Goal: Find specific page/section: Find specific page/section

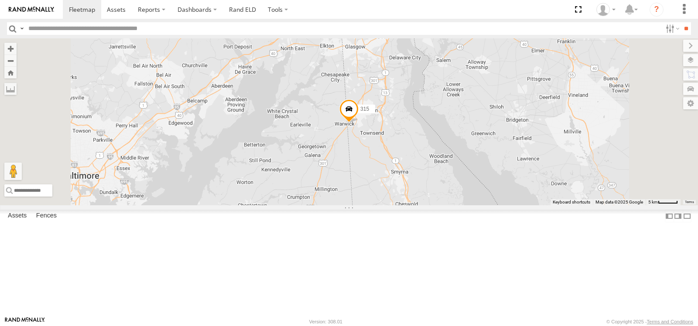
drag, startPoint x: 570, startPoint y: 79, endPoint x: 478, endPoint y: 205, distance: 156.5
click at [478, 205] on div "315" at bounding box center [349, 121] width 698 height 167
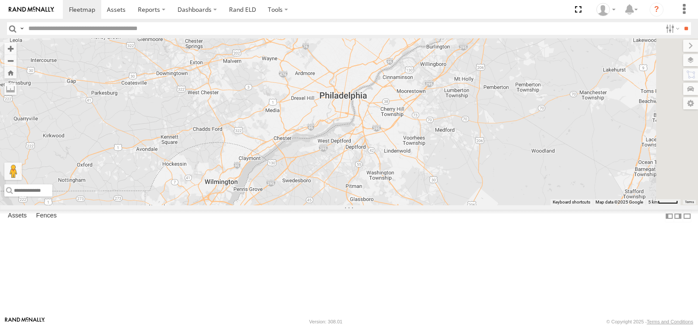
drag, startPoint x: 566, startPoint y: 112, endPoint x: 466, endPoint y: 183, distance: 123.6
click at [466, 183] on div "315" at bounding box center [349, 121] width 698 height 167
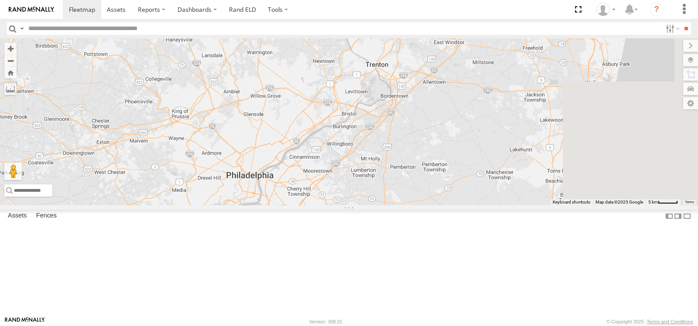
drag, startPoint x: 533, startPoint y: 109, endPoint x: 468, endPoint y: 184, distance: 99.3
click at [453, 201] on div "315" at bounding box center [349, 121] width 698 height 167
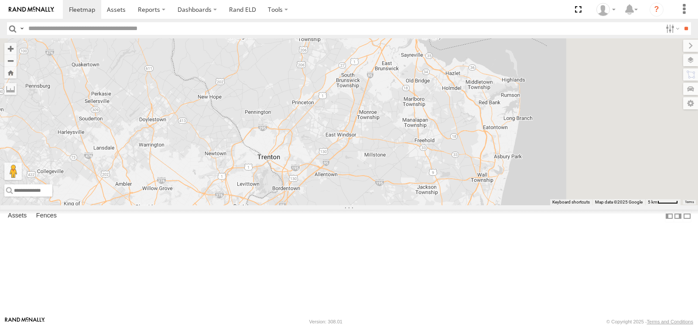
drag, startPoint x: 587, startPoint y: 138, endPoint x: 484, endPoint y: 204, distance: 122.2
click at [484, 204] on div "315" at bounding box center [349, 121] width 698 height 167
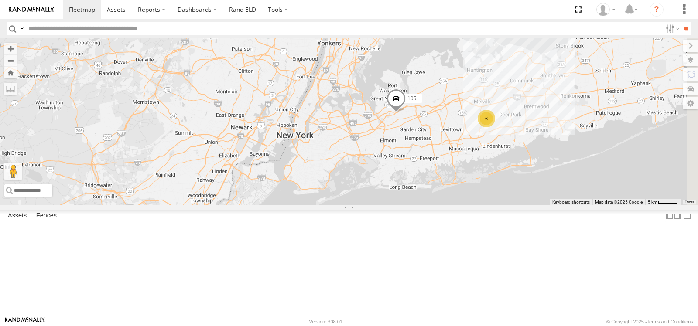
drag, startPoint x: 502, startPoint y: 166, endPoint x: 479, endPoint y: 203, distance: 43.5
click at [479, 205] on div "315 105 6 107" at bounding box center [349, 121] width 698 height 167
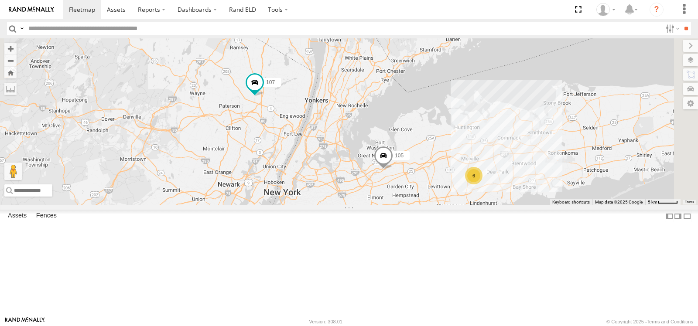
drag, startPoint x: 445, startPoint y: 129, endPoint x: 435, endPoint y: 188, distance: 59.5
click at [435, 188] on div "315 105 6 107" at bounding box center [349, 121] width 698 height 167
click at [86, 9] on span at bounding box center [82, 9] width 26 height 8
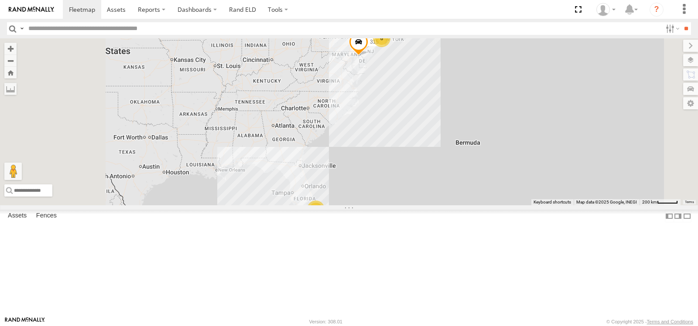
click at [0, 0] on span at bounding box center [0, 0] width 0 height 0
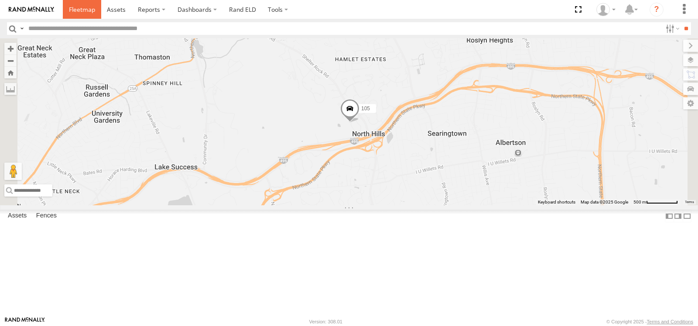
click at [92, 9] on span at bounding box center [82, 9] width 26 height 8
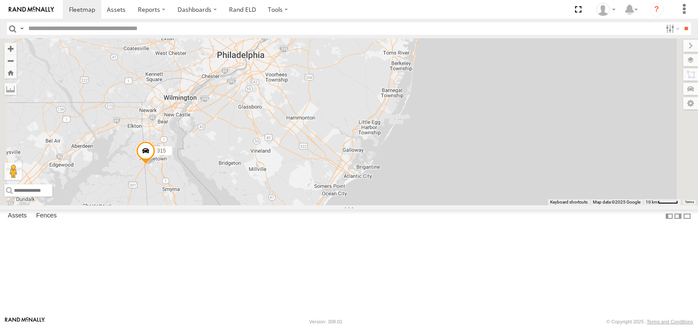
drag, startPoint x: 454, startPoint y: 84, endPoint x: 424, endPoint y: 208, distance: 127.3
click at [426, 205] on div "315" at bounding box center [349, 121] width 698 height 167
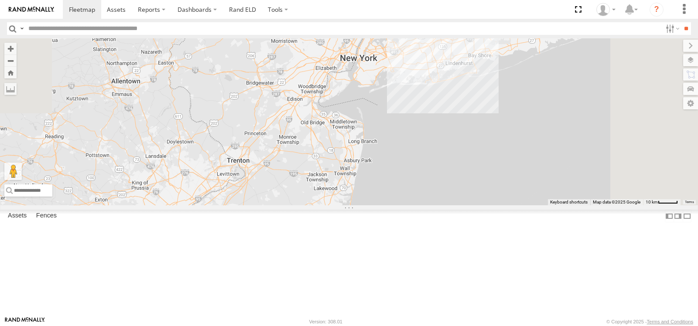
drag, startPoint x: 438, startPoint y: 138, endPoint x: 389, endPoint y: 250, distance: 121.9
click at [389, 205] on div "315" at bounding box center [349, 121] width 698 height 167
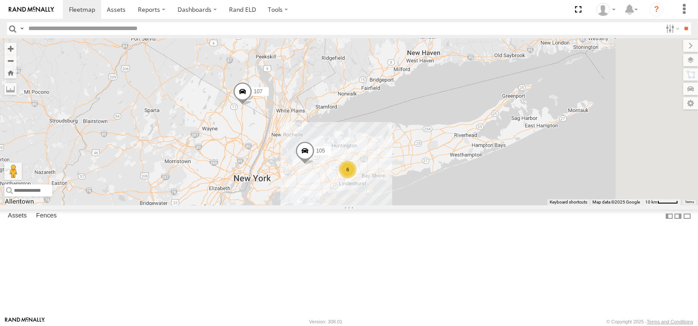
drag, startPoint x: 437, startPoint y: 169, endPoint x: 377, endPoint y: 191, distance: 64.4
click at [377, 191] on div "315 6 105 107" at bounding box center [349, 121] width 698 height 167
click at [89, 9] on span at bounding box center [82, 9] width 26 height 8
